Goal: Information Seeking & Learning: Learn about a topic

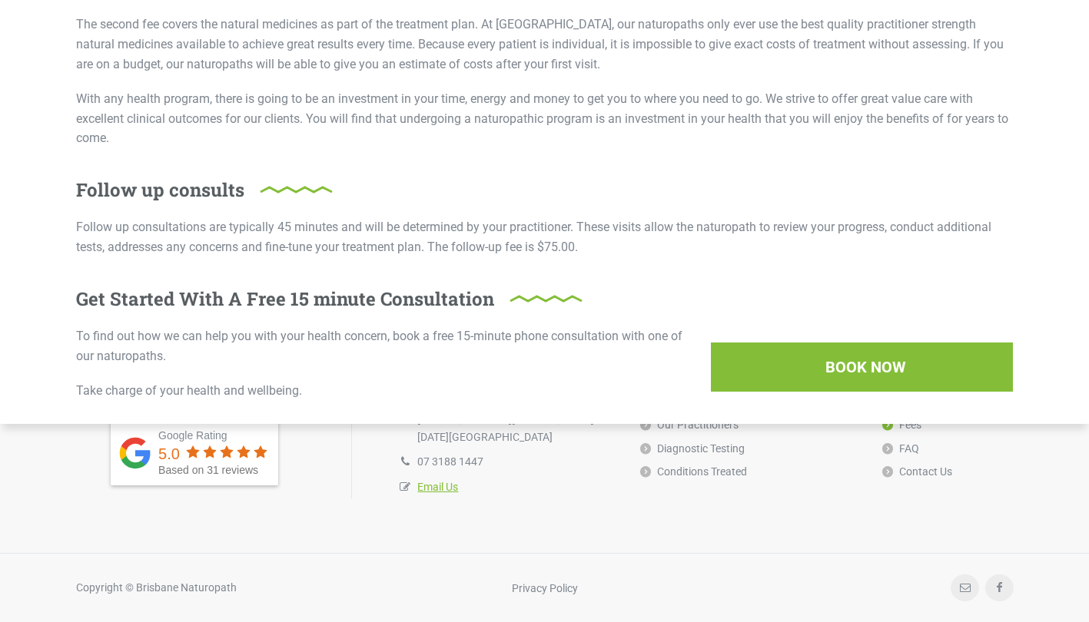
scroll to position [461, 0]
drag, startPoint x: 894, startPoint y: 130, endPoint x: 17, endPoint y: 207, distance: 880.1
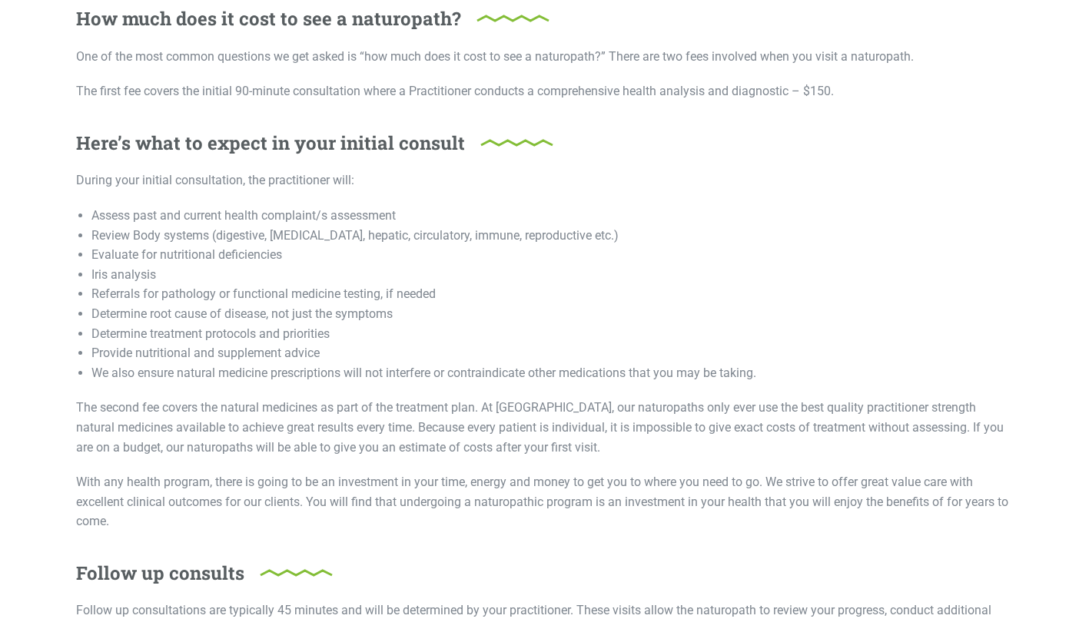
scroll to position [77, 0]
